Goal: Navigation & Orientation: Understand site structure

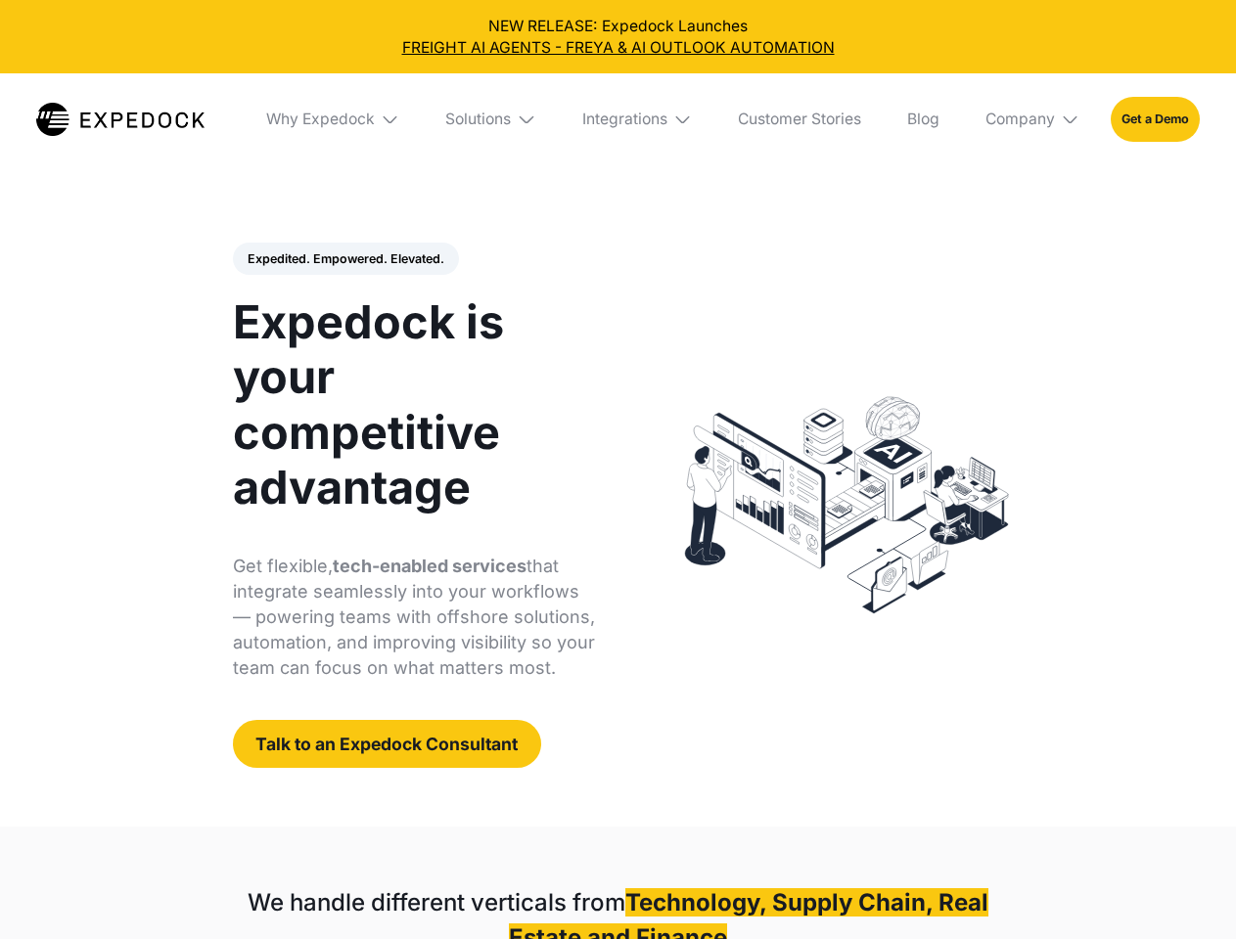
select select
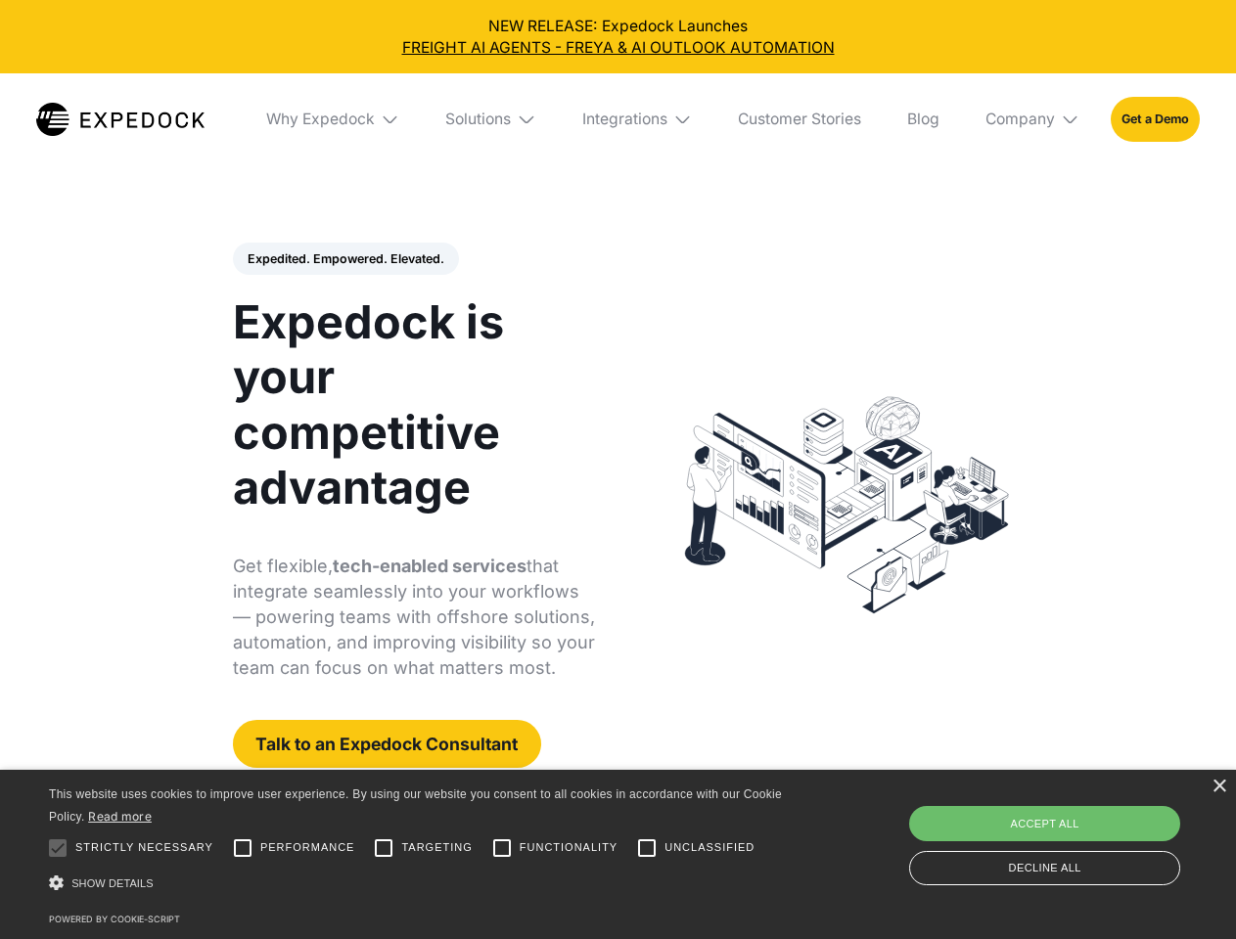
click at [617, 119] on div "Integrations" at bounding box center [624, 120] width 85 height 20
click at [334, 119] on div "Why Expedock" at bounding box center [304, 120] width 109 height 20
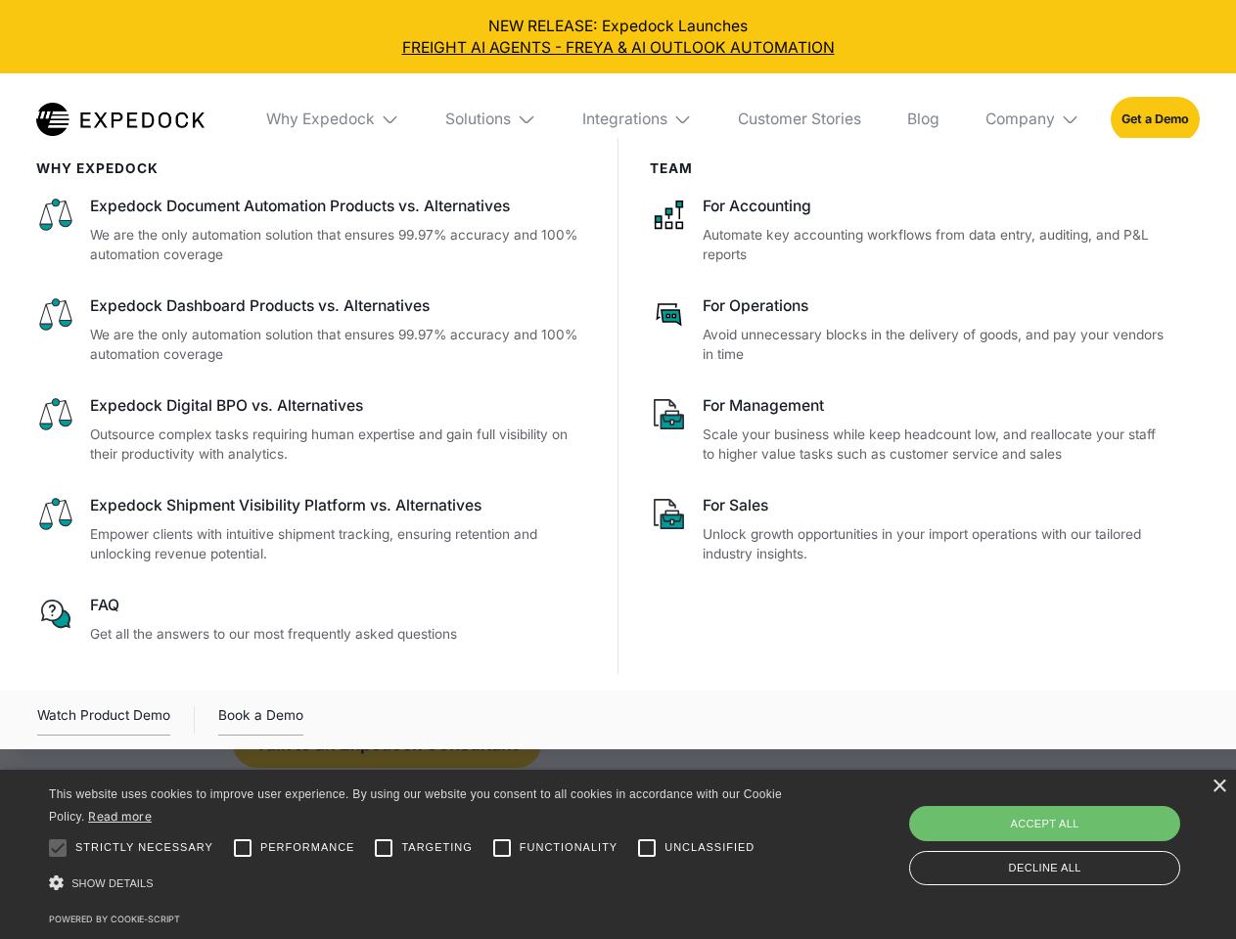
click at [492, 119] on div "Solutions" at bounding box center [478, 120] width 66 height 20
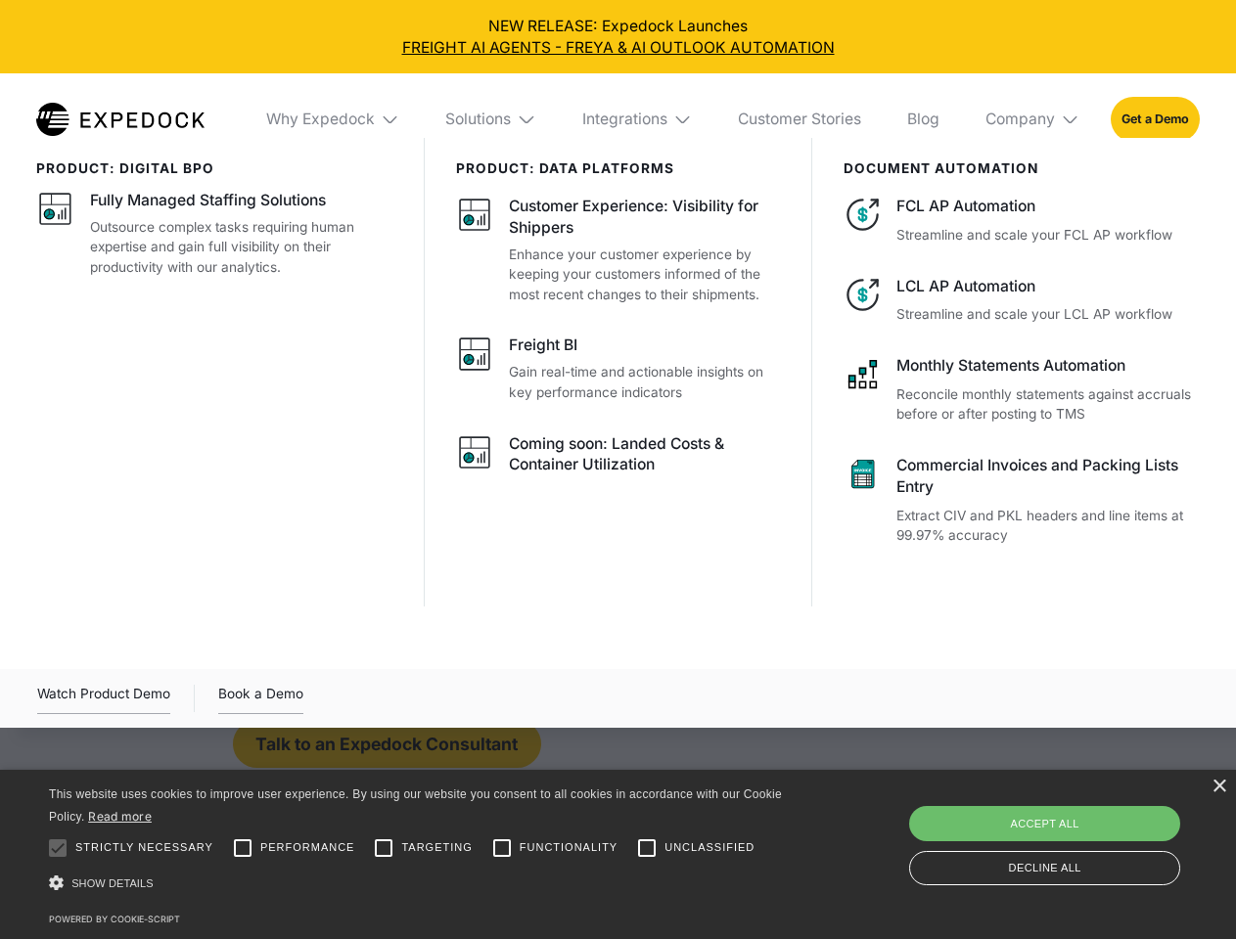
click at [638, 119] on div "Integrations" at bounding box center [624, 120] width 85 height 20
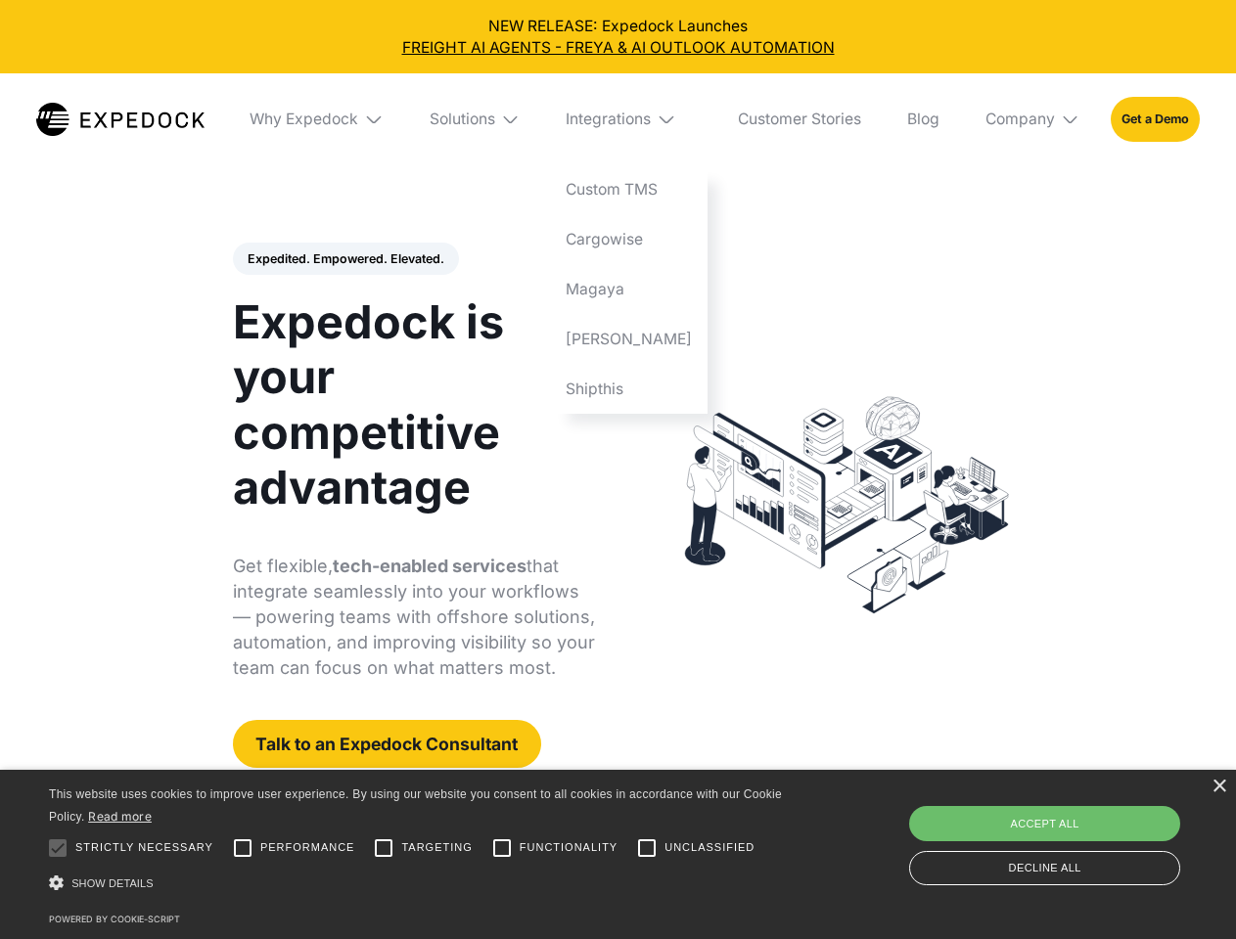
click at [1033, 119] on div "Company" at bounding box center [1019, 120] width 69 height 20
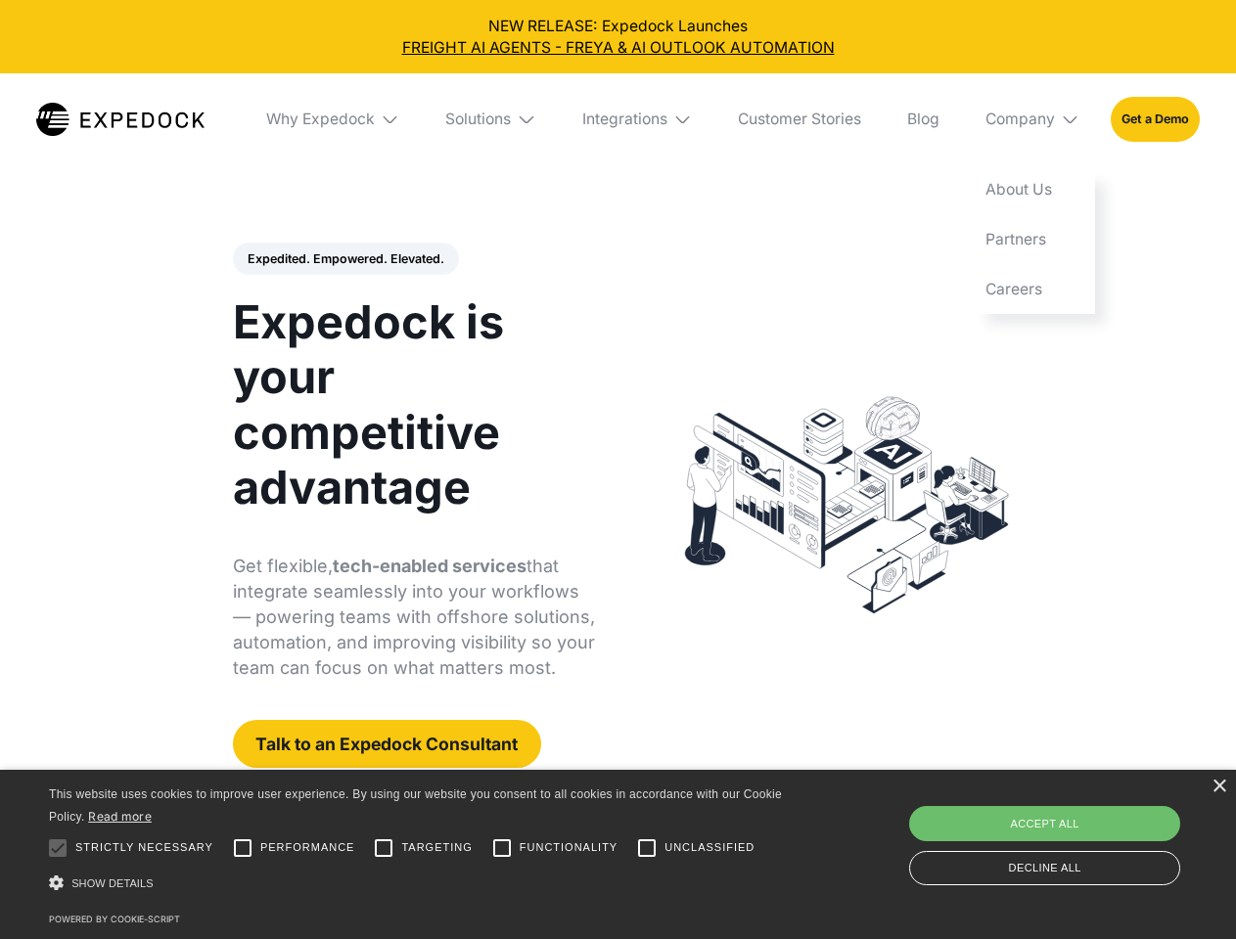
click at [344, 259] on div "Expedited. Empowered. Elevated. Automate Freight Document Extraction at 99.97% …" at bounding box center [414, 506] width 363 height 526
click at [58, 848] on div at bounding box center [57, 848] width 39 height 39
click at [243, 848] on input "Performance" at bounding box center [242, 848] width 39 height 39
checkbox input "true"
click at [384, 848] on input "Targeting" at bounding box center [383, 848] width 39 height 39
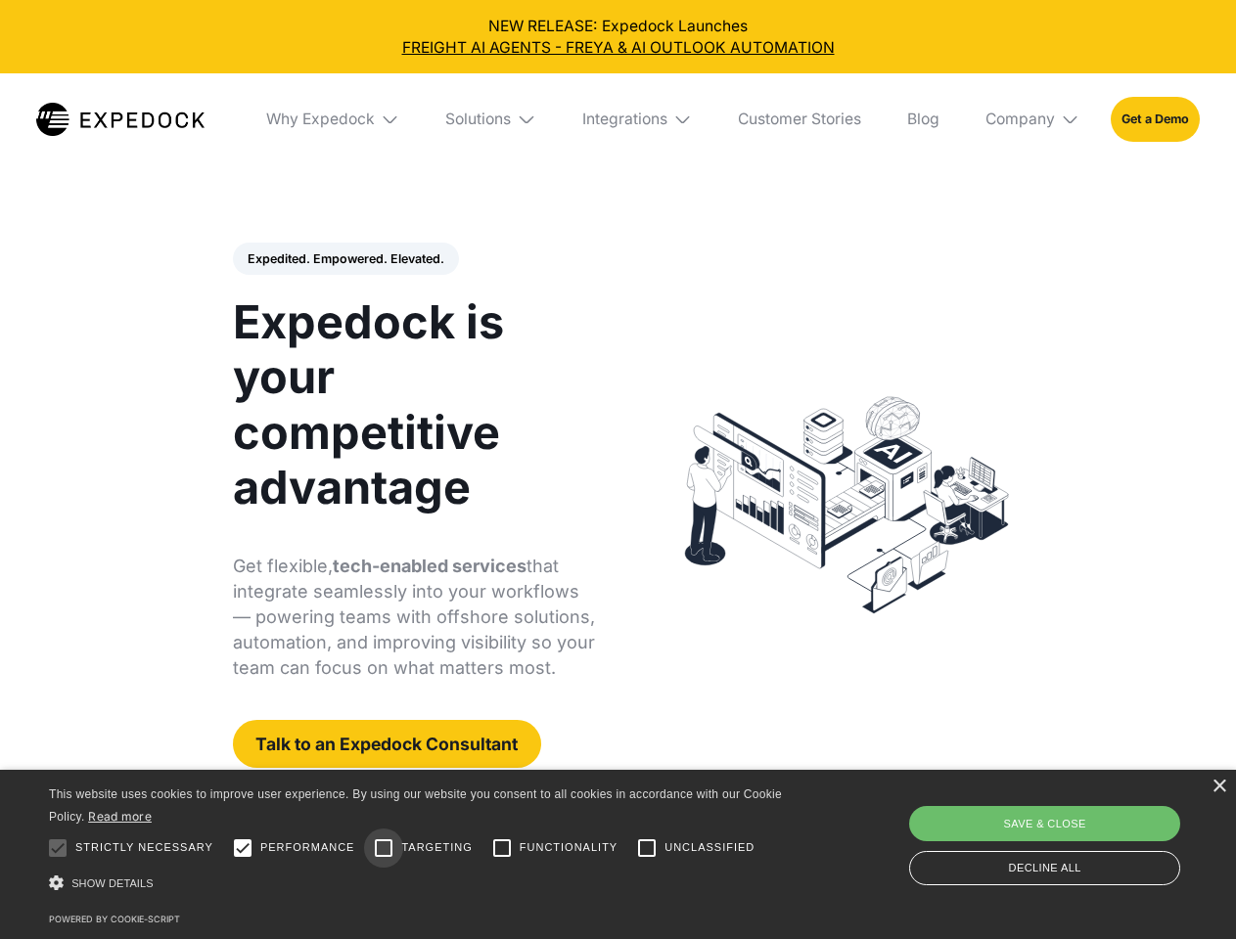
checkbox input "true"
click at [502, 848] on input "Functionality" at bounding box center [501, 848] width 39 height 39
checkbox input "true"
